Goal: Information Seeking & Learning: Learn about a topic

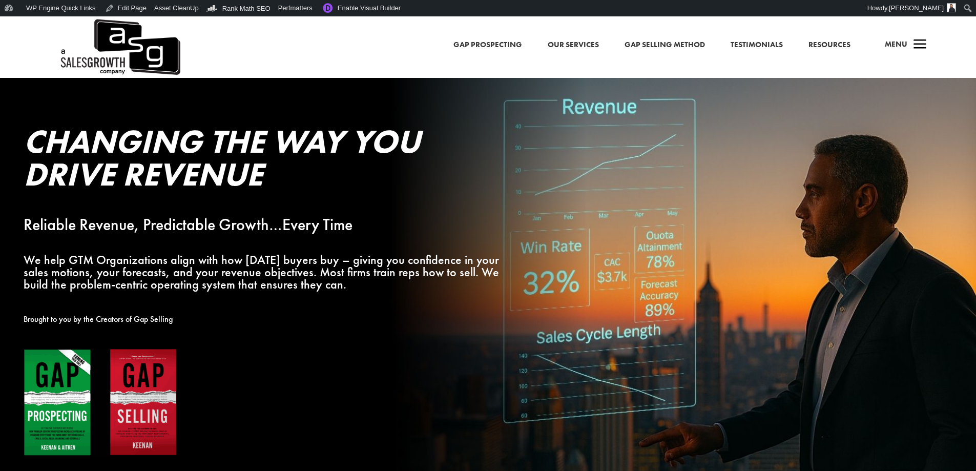
click at [917, 45] on span "a" at bounding box center [919, 45] width 20 height 20
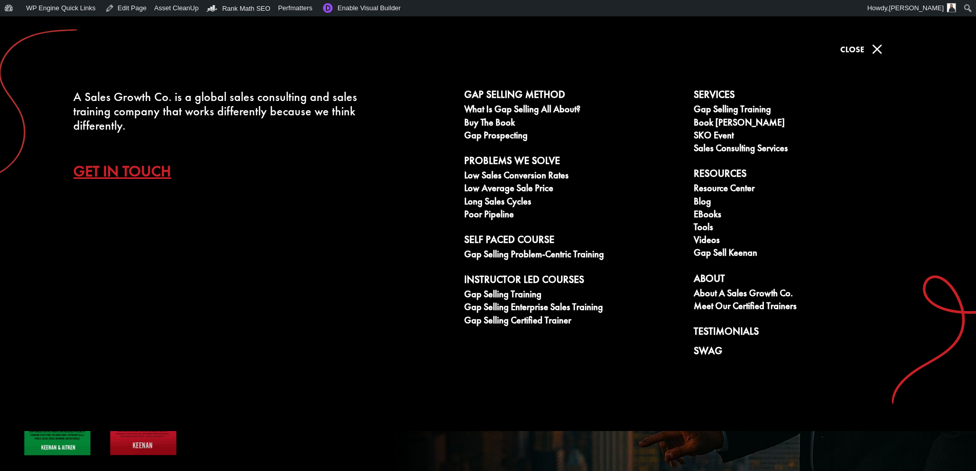
click at [860, 49] on span "Close" at bounding box center [852, 49] width 24 height 11
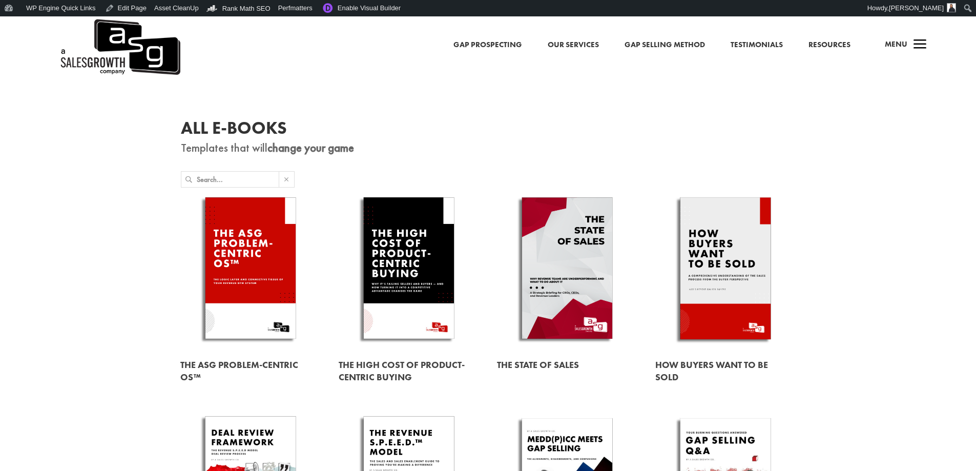
click at [708, 226] on link at bounding box center [725, 270] width 140 height 160
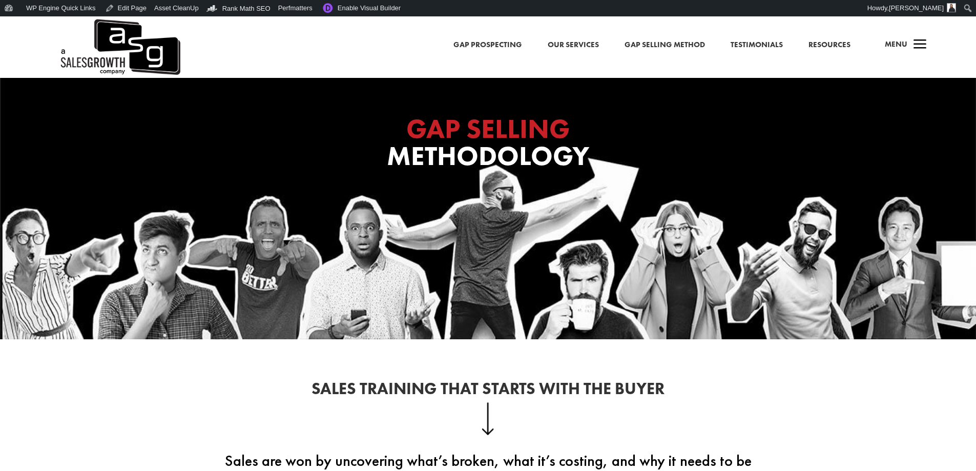
click at [908, 42] on div "a Menu" at bounding box center [901, 47] width 49 height 25
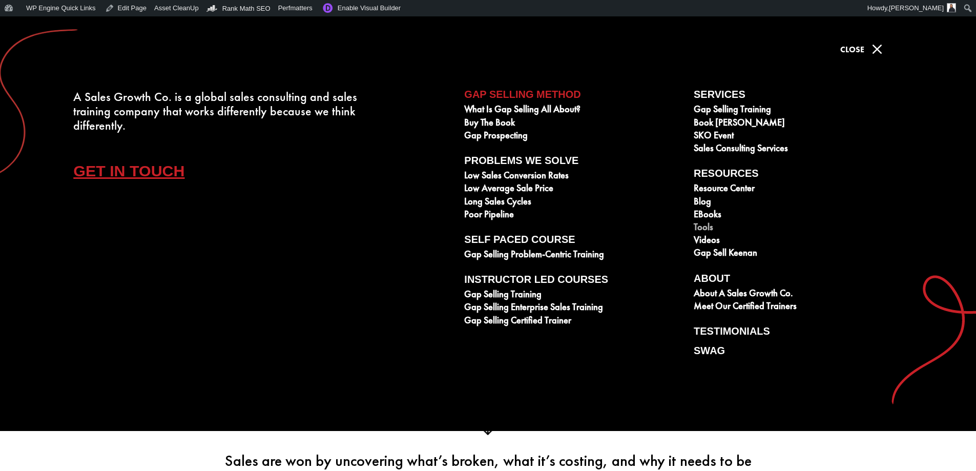
click at [706, 228] on link "Tools" at bounding box center [802, 228] width 218 height 13
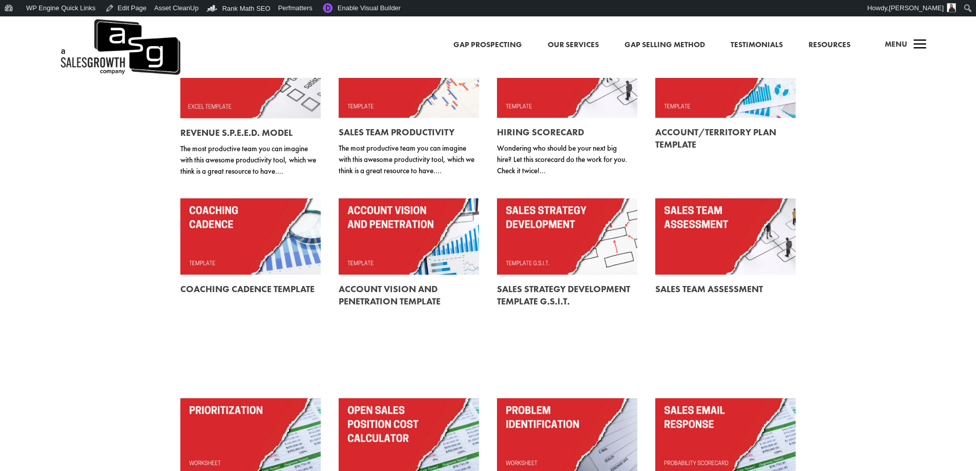
scroll to position [256, 0]
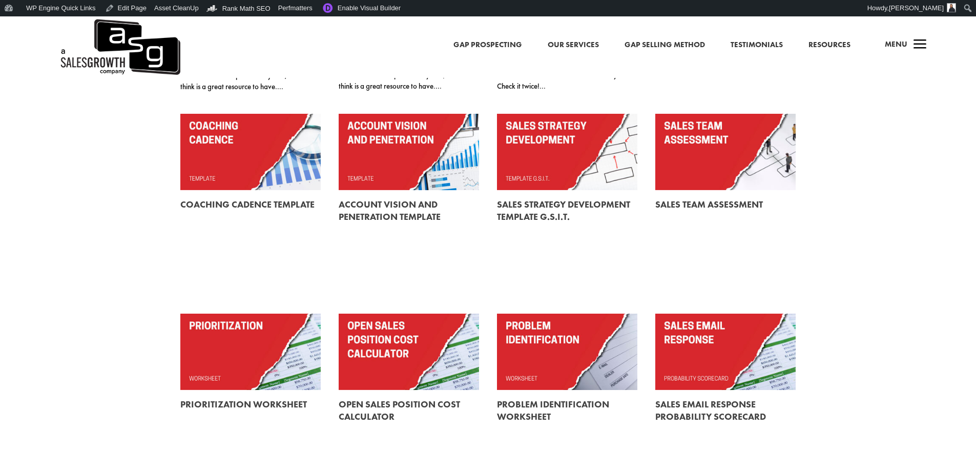
click at [554, 336] on link at bounding box center [567, 351] width 140 height 76
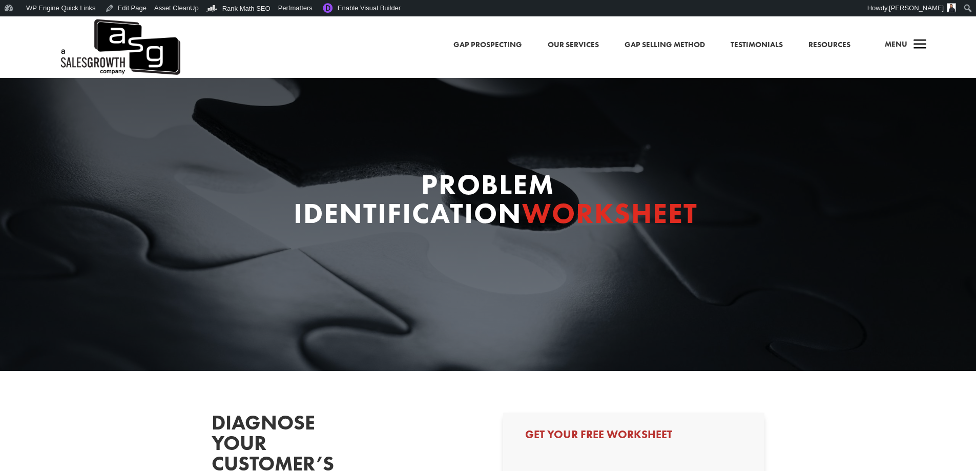
select select "Other"
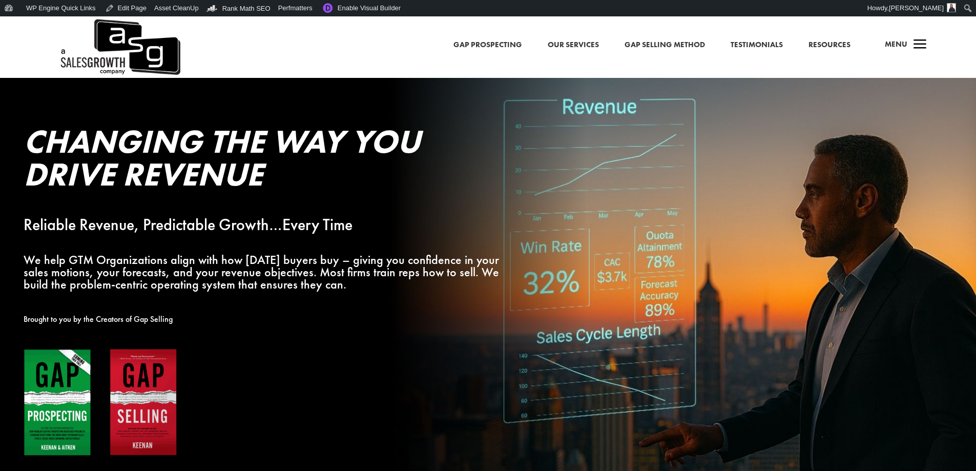
click at [893, 36] on h4 "Menu" at bounding box center [895, 47] width 23 height 25
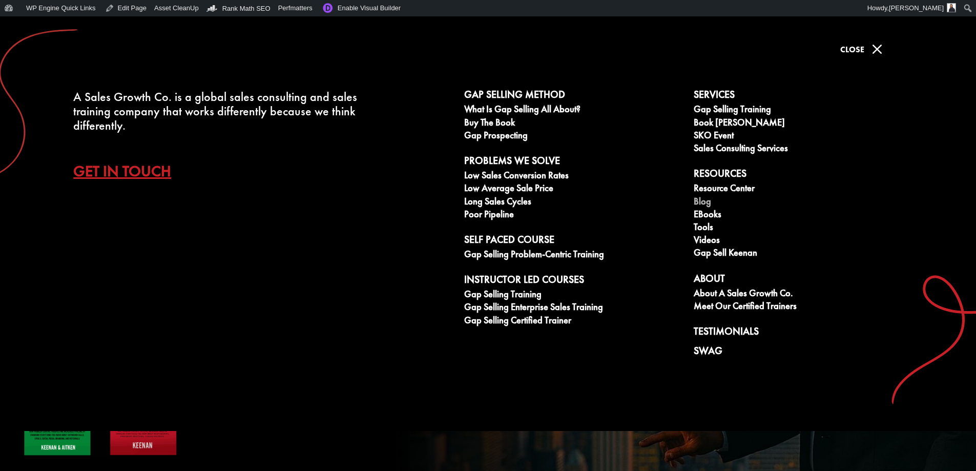
click at [706, 205] on link "Blog" at bounding box center [802, 202] width 218 height 13
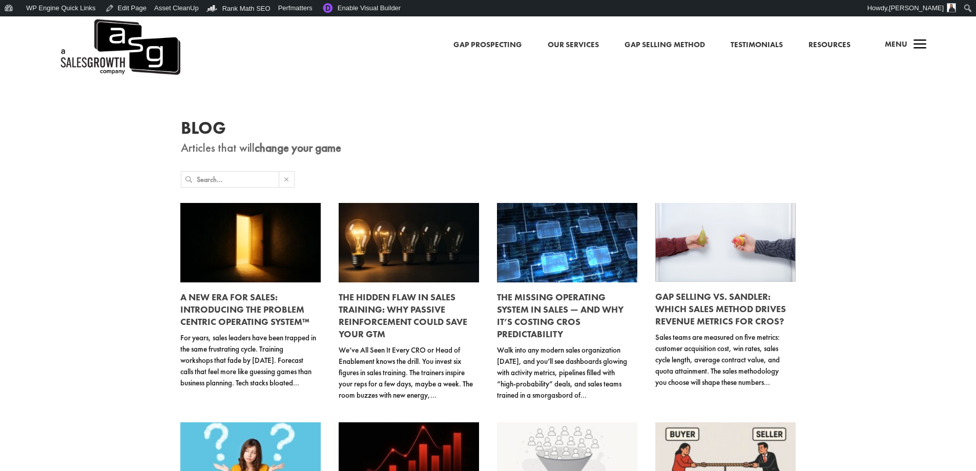
click at [218, 307] on link "A New Era for Sales: Introducing the Problem Centric Operating System™" at bounding box center [244, 309] width 129 height 36
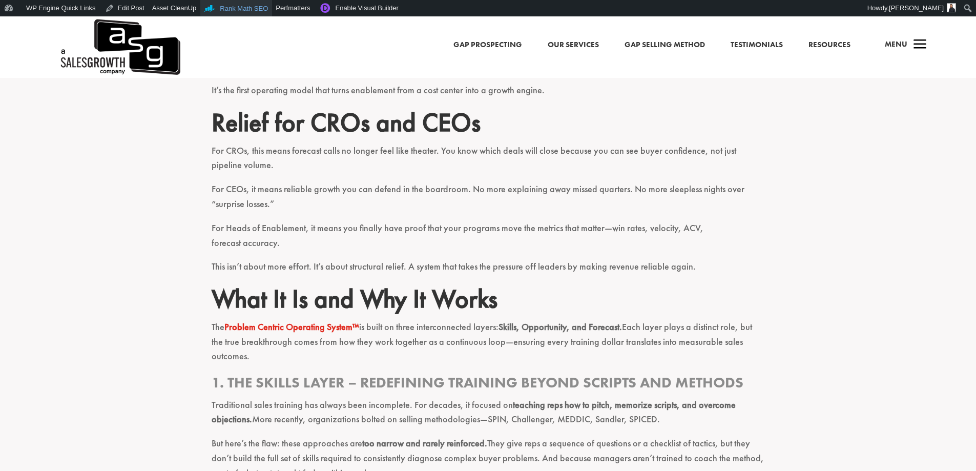
scroll to position [1075, 0]
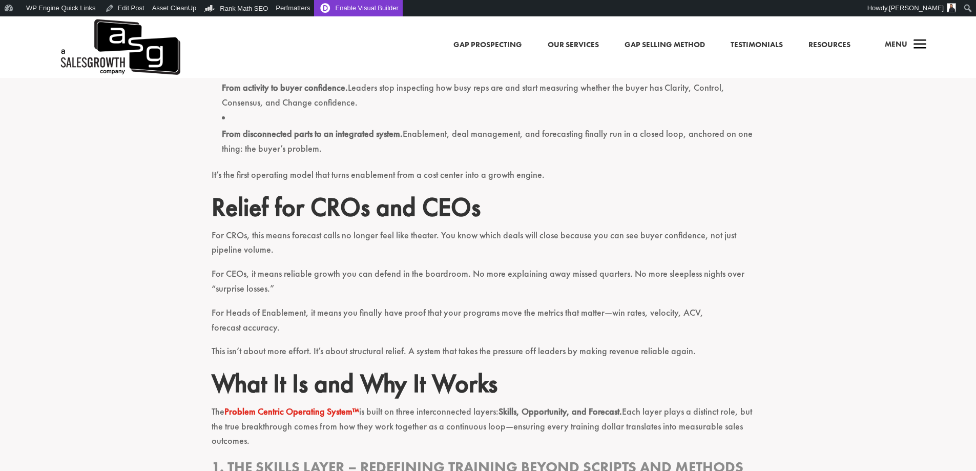
click at [376, 14] on link "Enable Visual Builder" at bounding box center [358, 8] width 88 height 16
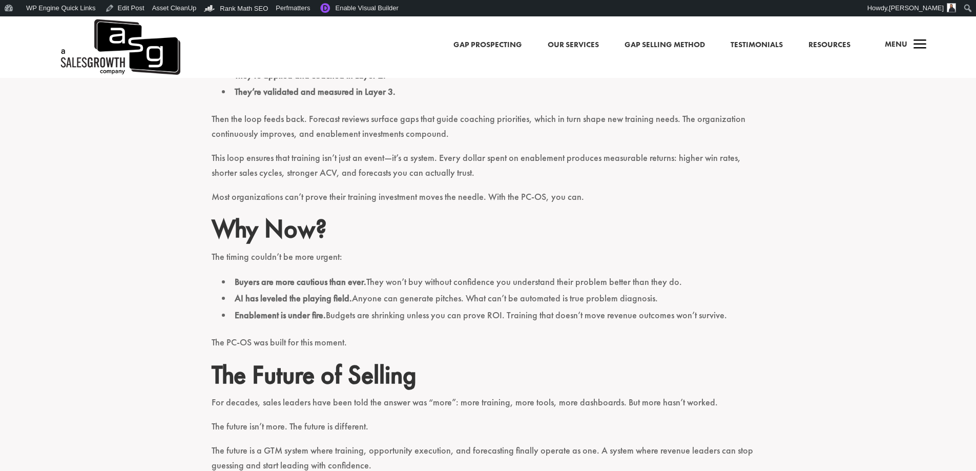
scroll to position [2509, 0]
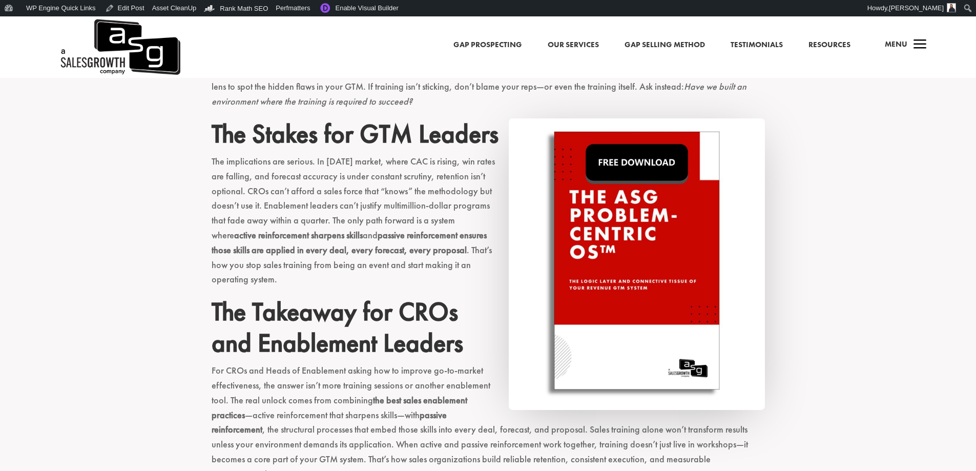
scroll to position [1587, 0]
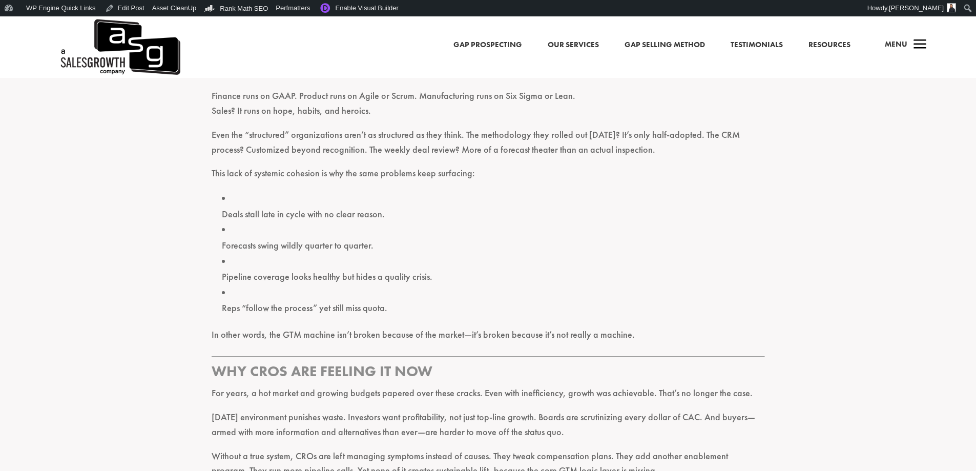
scroll to position [768, 0]
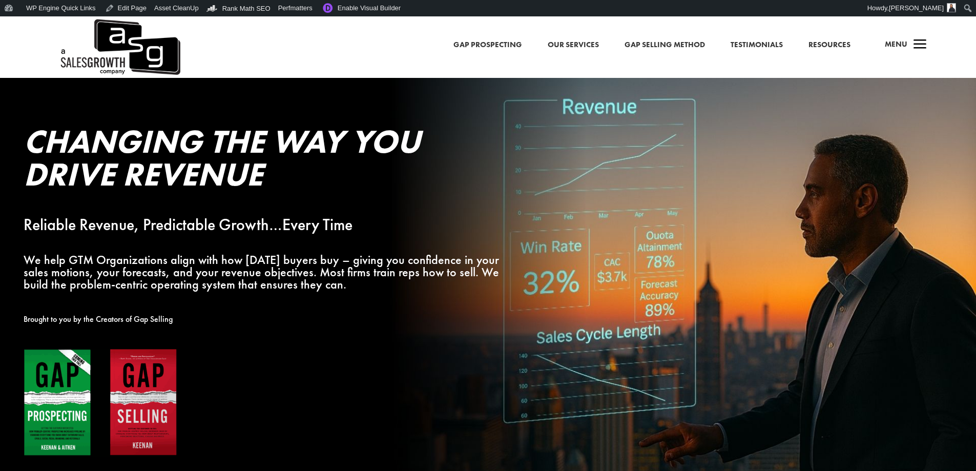
click at [902, 47] on span "Menu" at bounding box center [895, 44] width 23 height 10
